Goal: Find specific page/section: Find specific page/section

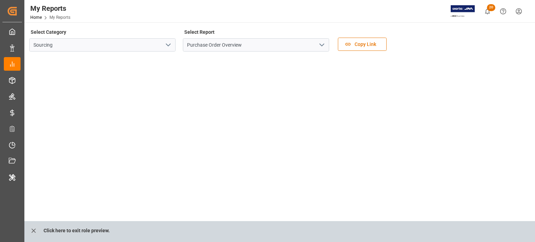
click at [321, 43] on icon "open menu" at bounding box center [322, 45] width 8 height 8
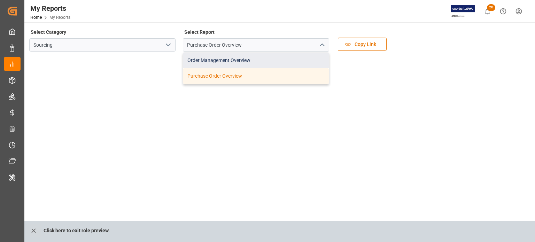
click at [260, 56] on div "Order Management Overview" at bounding box center [256, 61] width 146 height 16
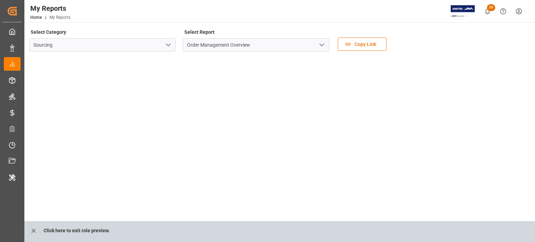
click at [45, 229] on p "Click here to exit role preview." at bounding box center [77, 230] width 66 height 13
click at [33, 230] on icon "close role preview" at bounding box center [33, 231] width 4 height 4
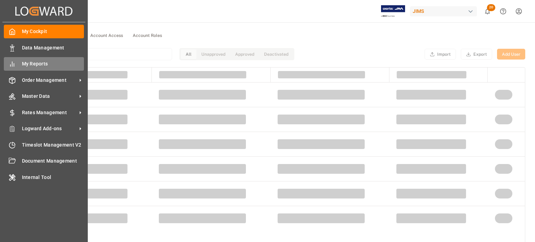
click at [28, 59] on div "My Reports My Reports" at bounding box center [44, 64] width 80 height 14
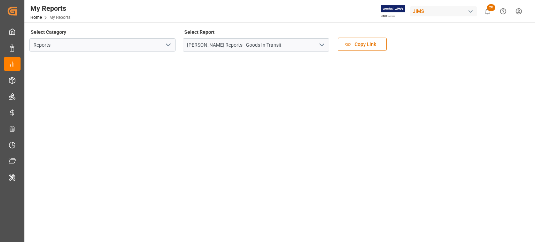
click at [169, 41] on icon "open menu" at bounding box center [168, 45] width 8 height 8
click at [168, 46] on icon "open menu" at bounding box center [168, 45] width 8 height 8
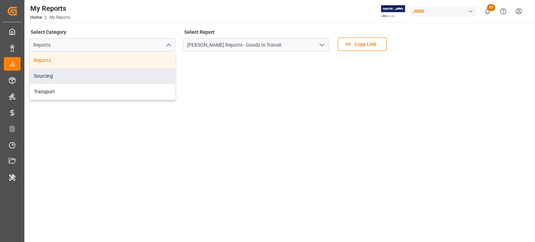
click at [93, 78] on div "Sourcing" at bounding box center [103, 76] width 146 height 16
